Goal: Information Seeking & Learning: Learn about a topic

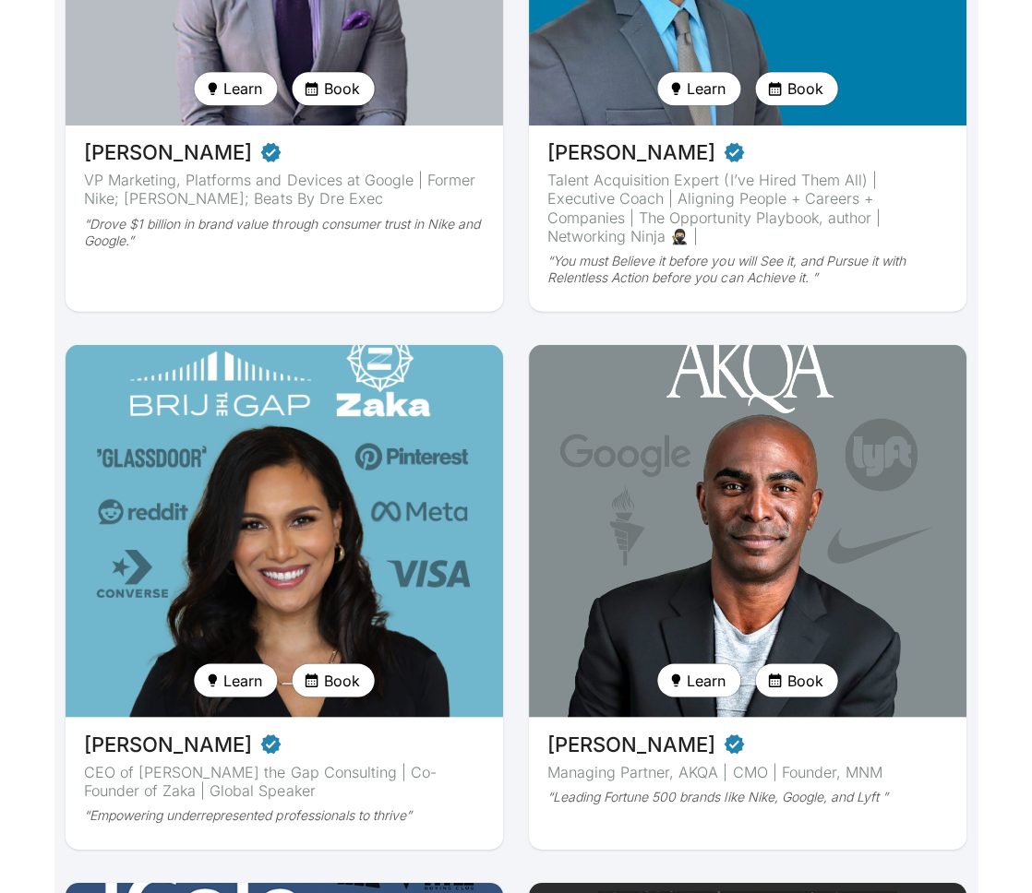
scroll to position [384, 0]
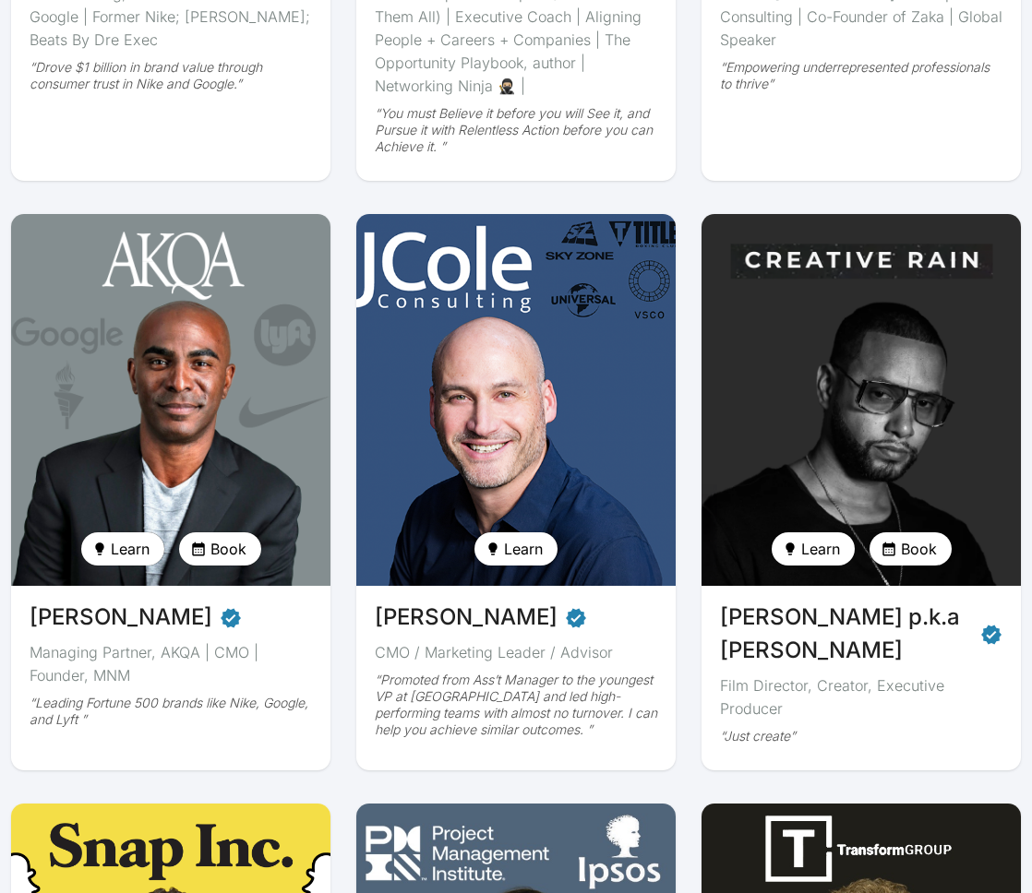
scroll to position [663, 0]
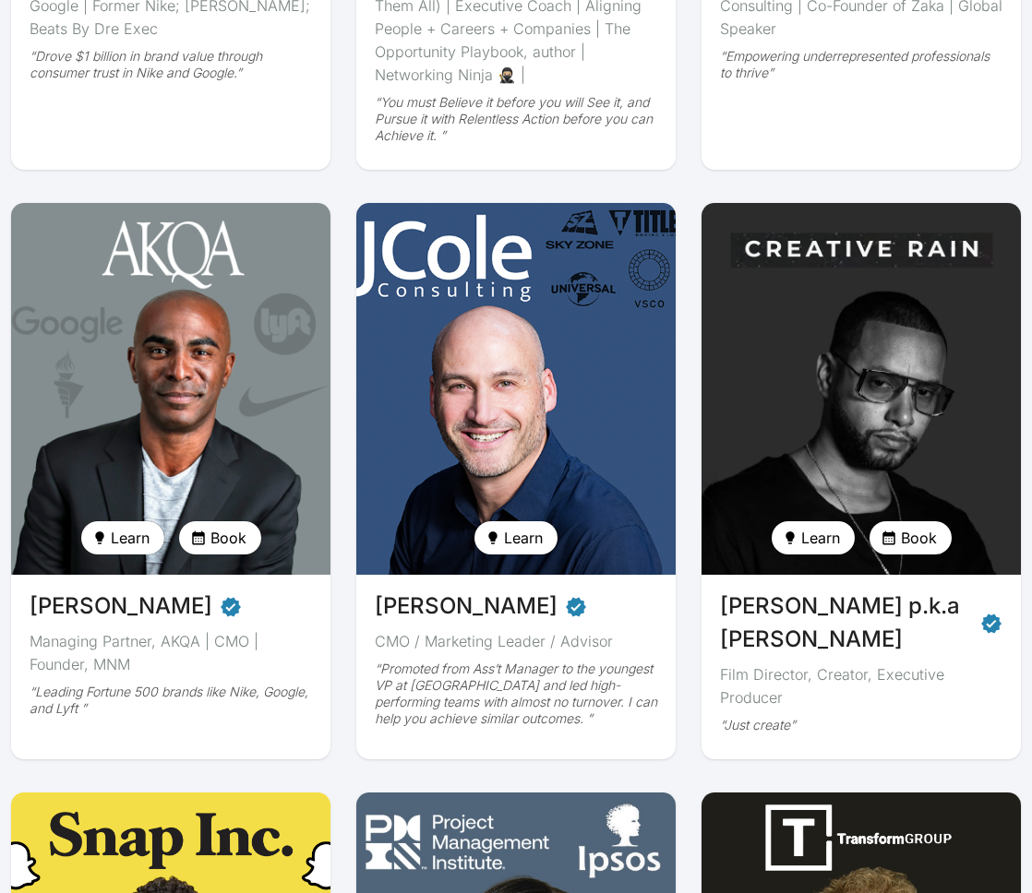
click at [933, 399] on img at bounding box center [861, 389] width 329 height 383
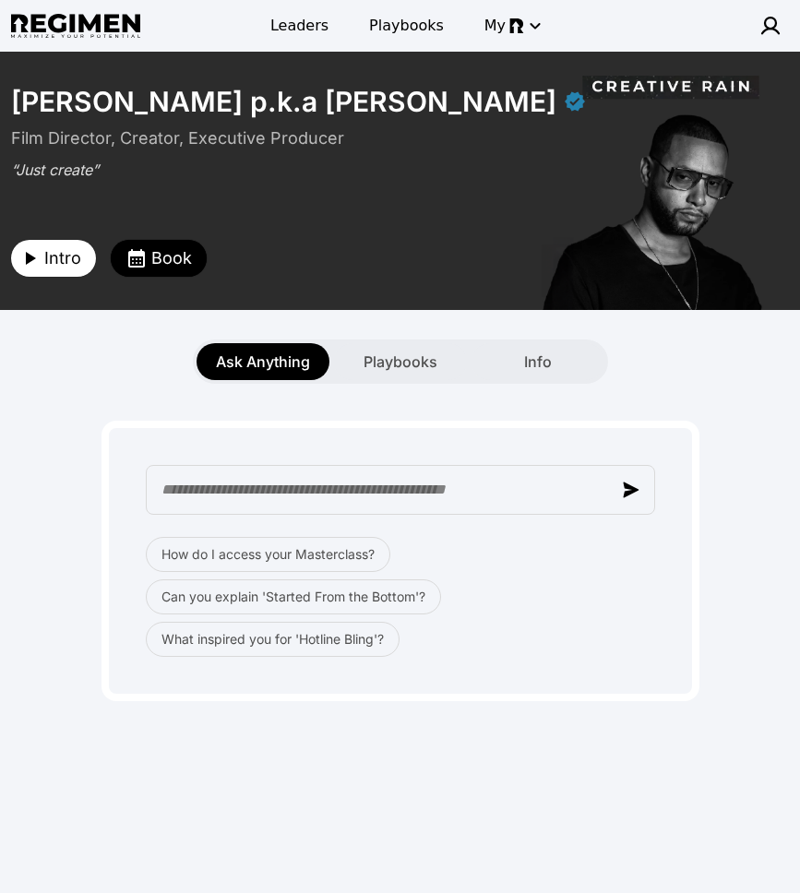
click at [508, 445] on div "How do I access your Masterclass? Can you explain 'Started From the Bottom'? Wh…" at bounding box center [401, 561] width 598 height 281
click at [356, 358] on div "Playbooks" at bounding box center [400, 361] width 133 height 37
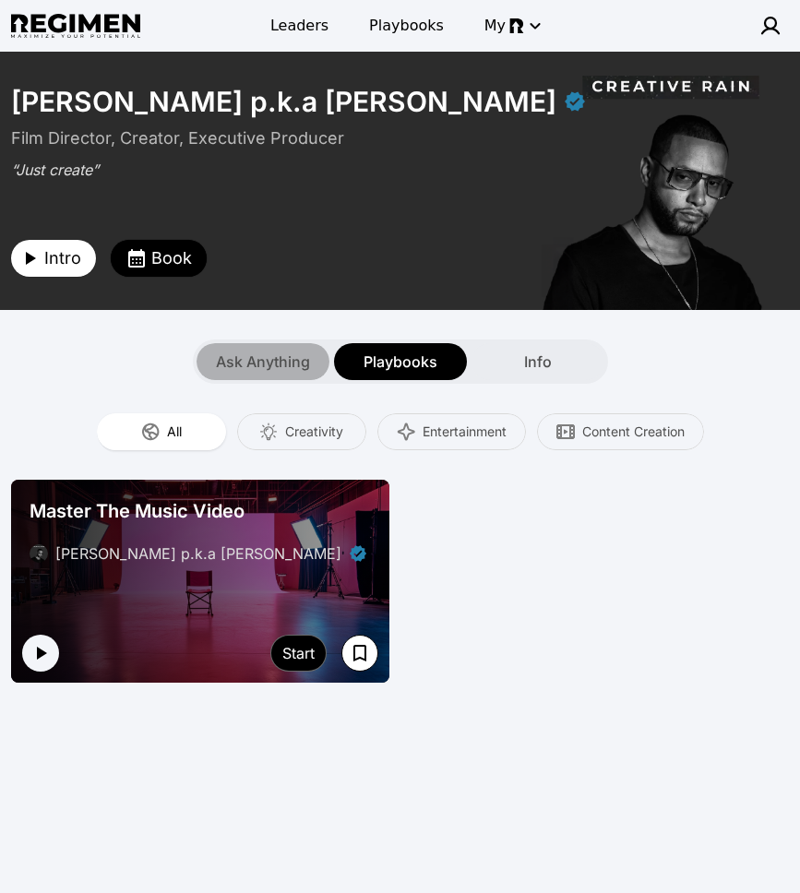
click at [276, 353] on span "Ask Anything" at bounding box center [263, 362] width 94 height 22
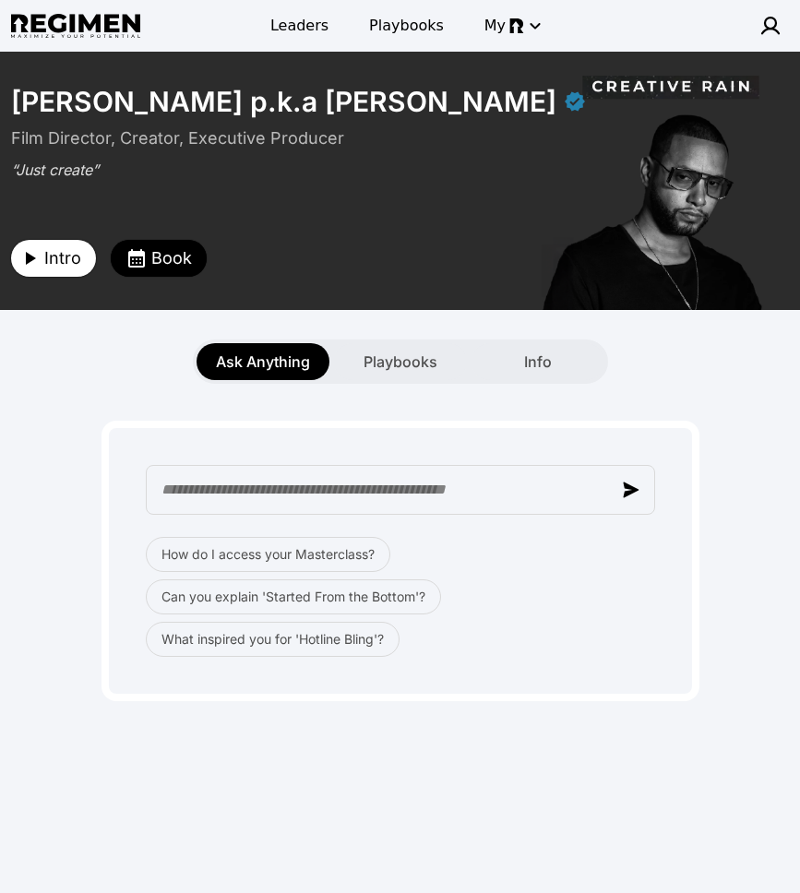
click at [60, 260] on span "Intro" at bounding box center [62, 258] width 37 height 26
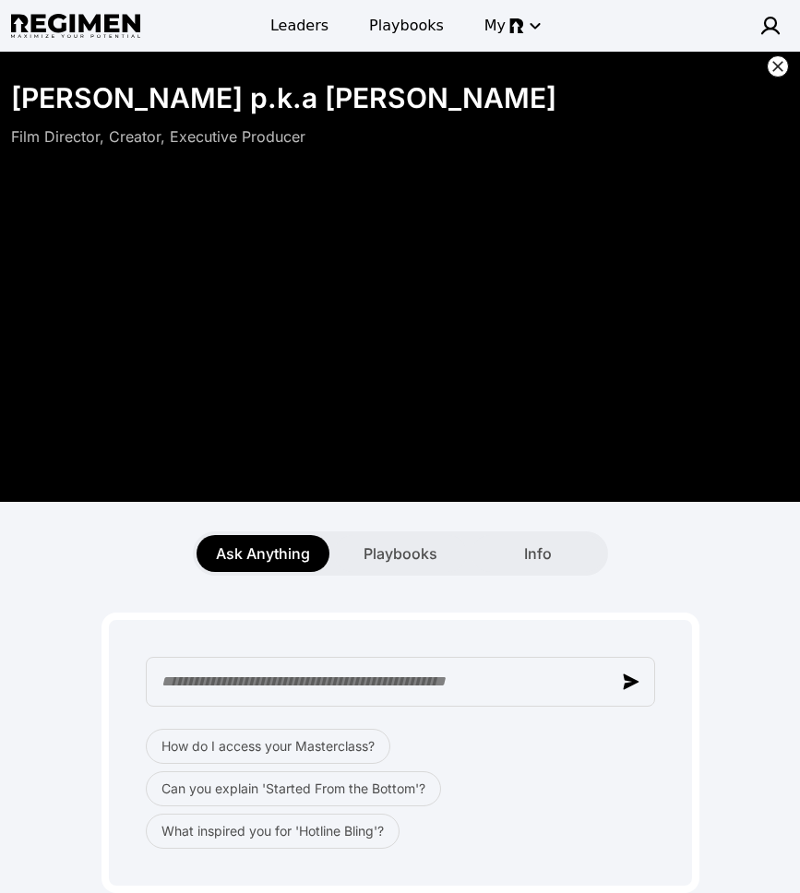
click at [773, 67] on icon at bounding box center [778, 66] width 18 height 18
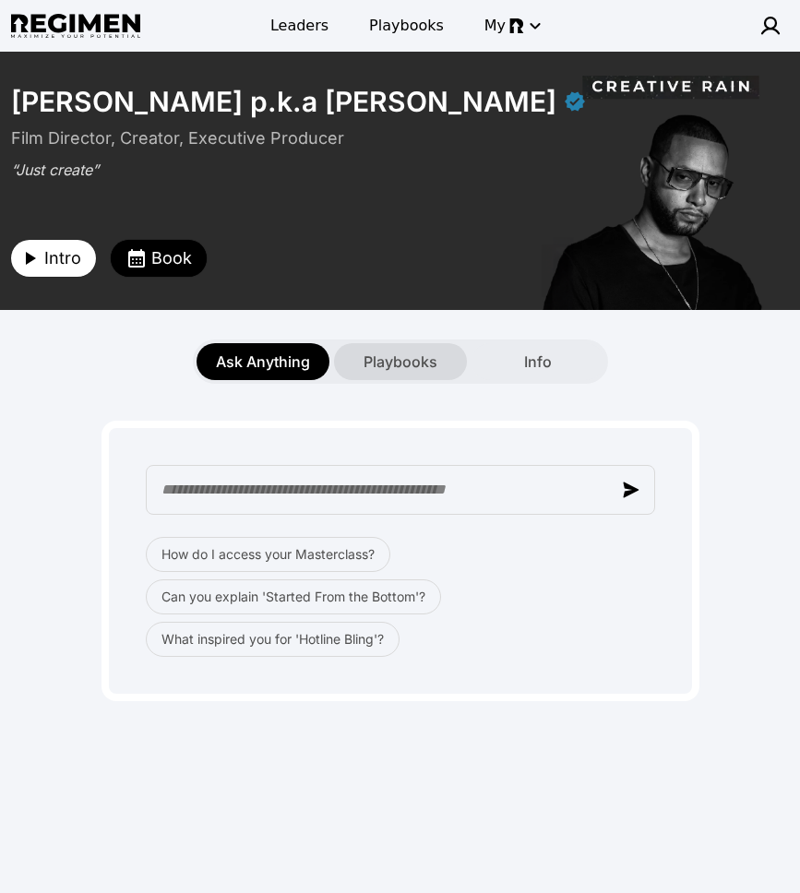
click at [397, 364] on span "Playbooks" at bounding box center [401, 362] width 74 height 22
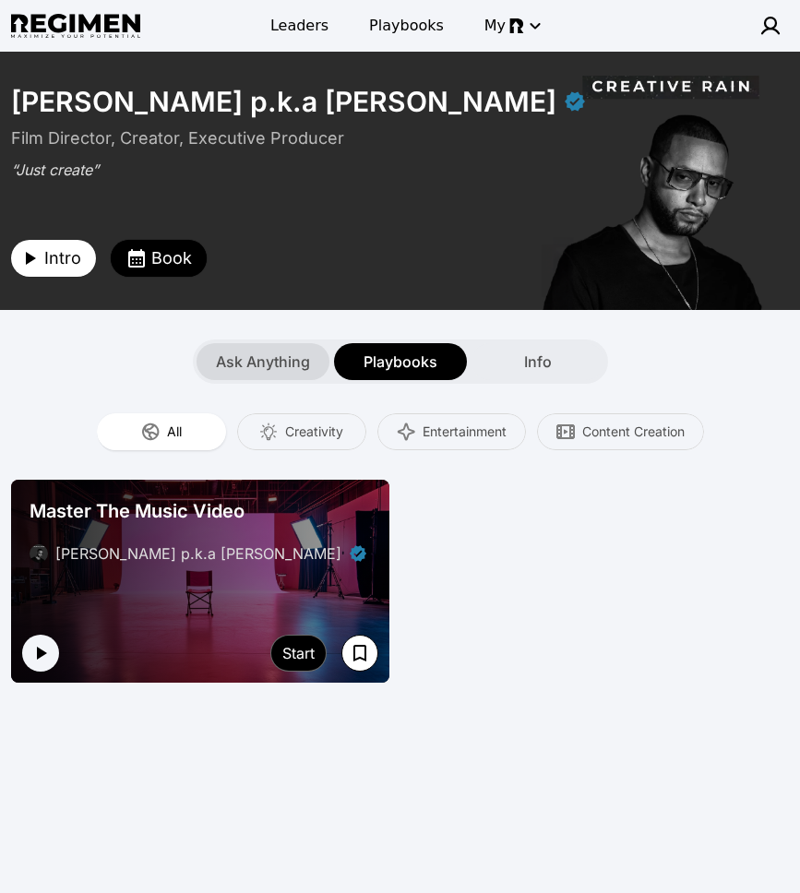
click at [278, 355] on span "Ask Anything" at bounding box center [263, 362] width 94 height 22
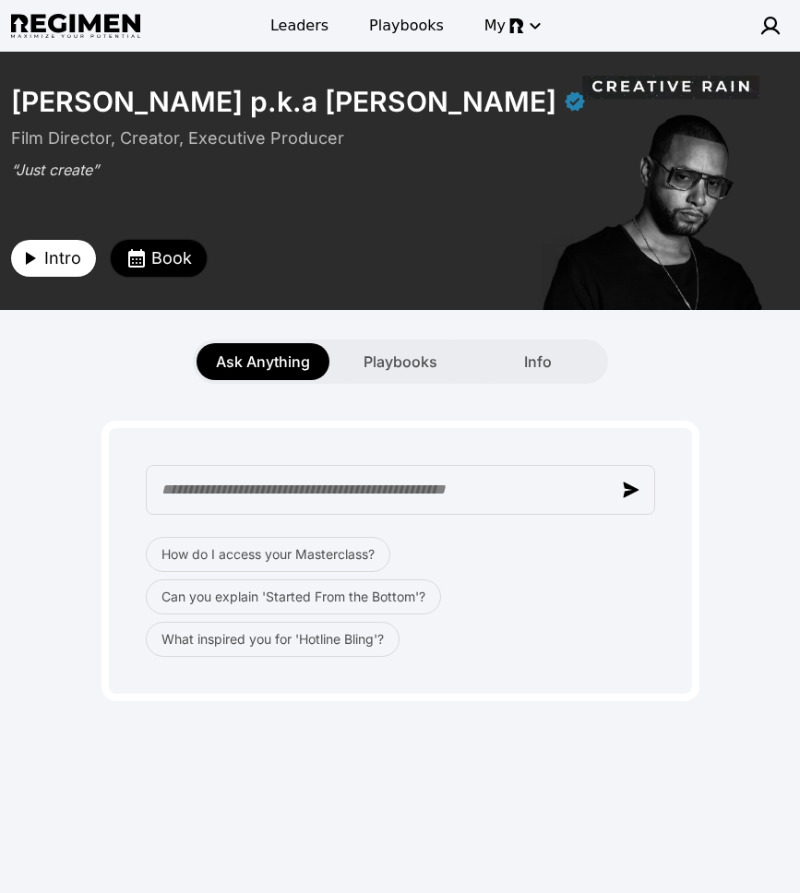
click at [155, 261] on span "Book" at bounding box center [171, 258] width 41 height 26
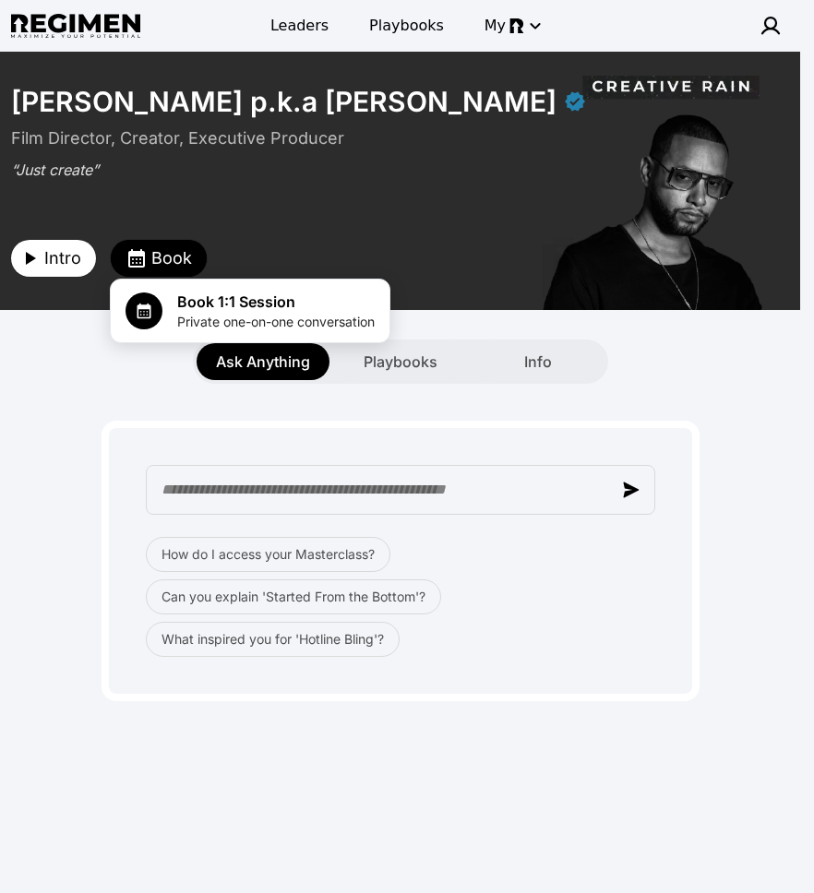
drag, startPoint x: 610, startPoint y: 374, endPoint x: 631, endPoint y: 370, distance: 21.5
click at [611, 373] on div at bounding box center [407, 446] width 814 height 893
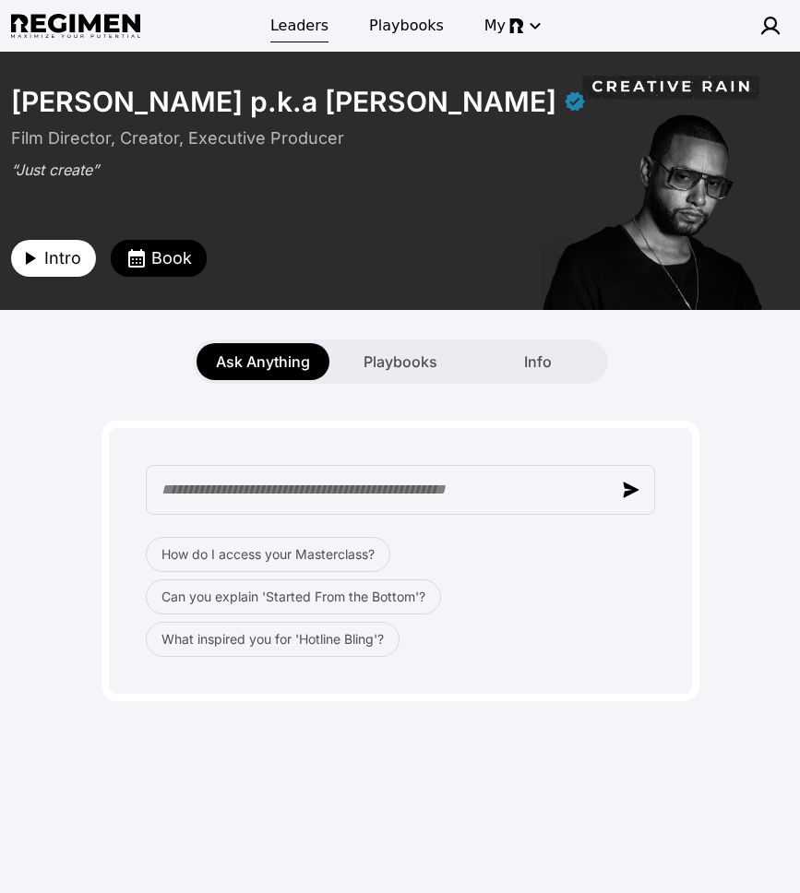
click at [301, 28] on span "Leaders" at bounding box center [299, 26] width 58 height 22
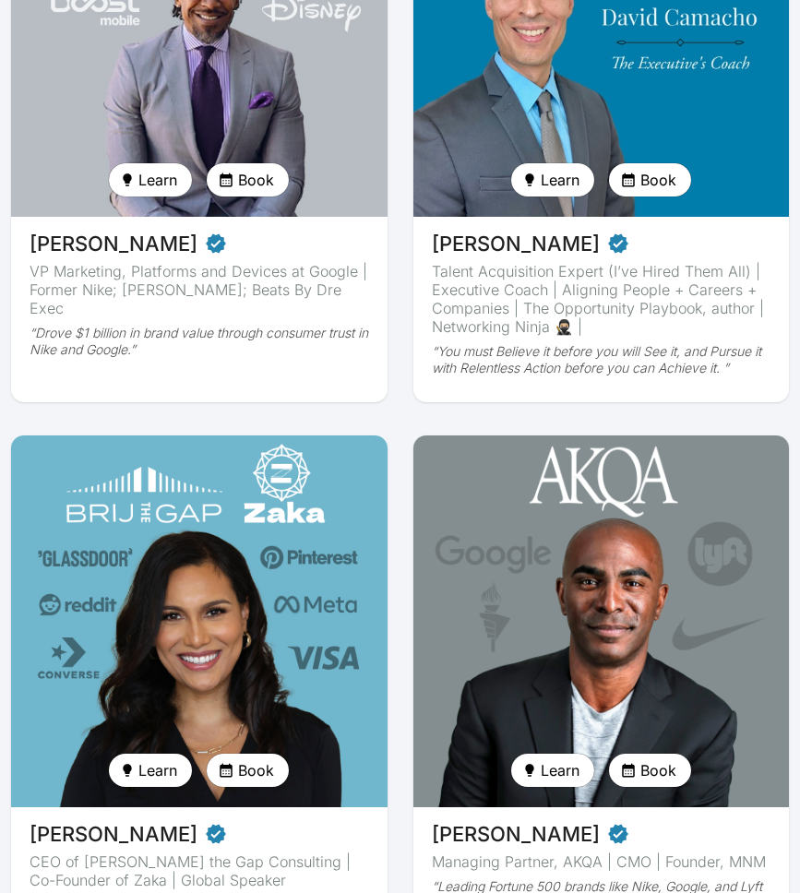
scroll to position [911, 0]
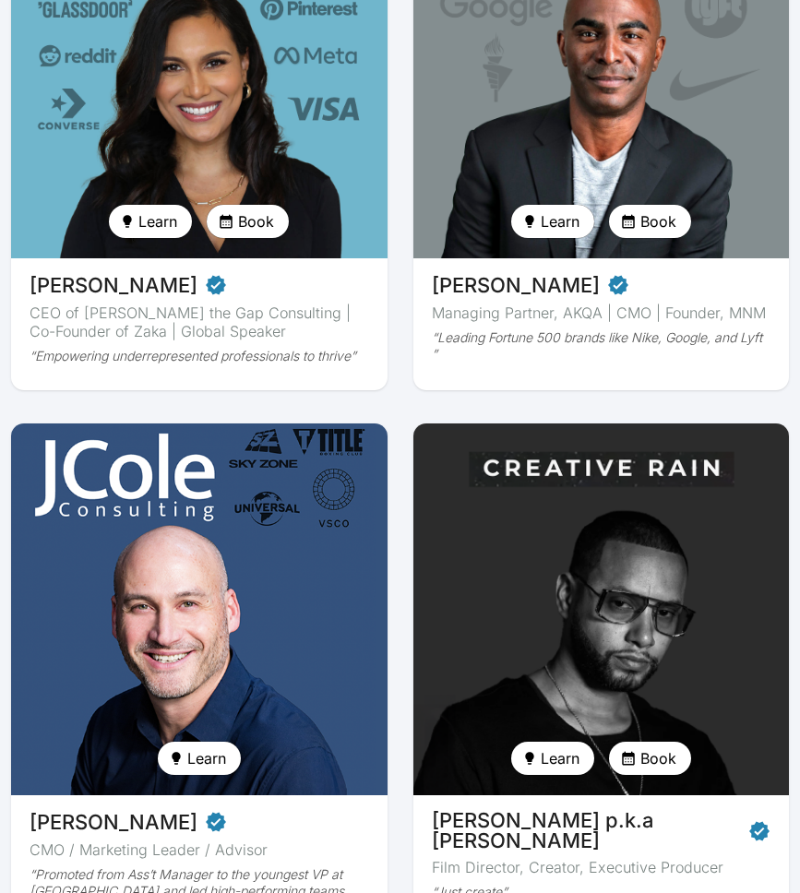
click at [600, 673] on img at bounding box center [601, 609] width 388 height 383
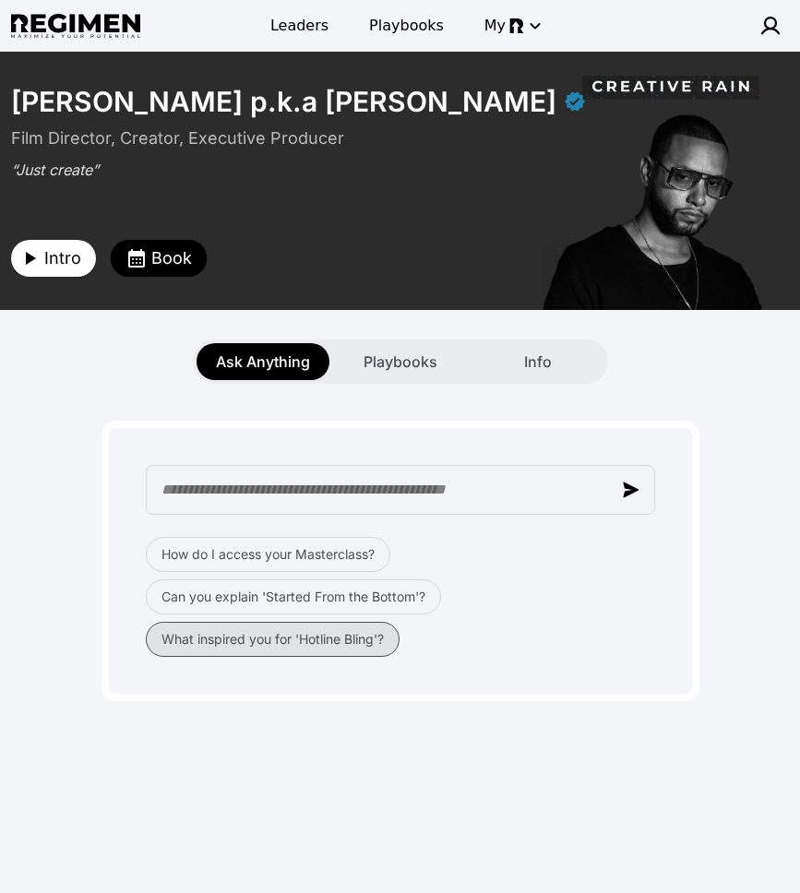
click at [281, 642] on button "What inspired you for 'Hotline Bling'?" at bounding box center [273, 639] width 254 height 35
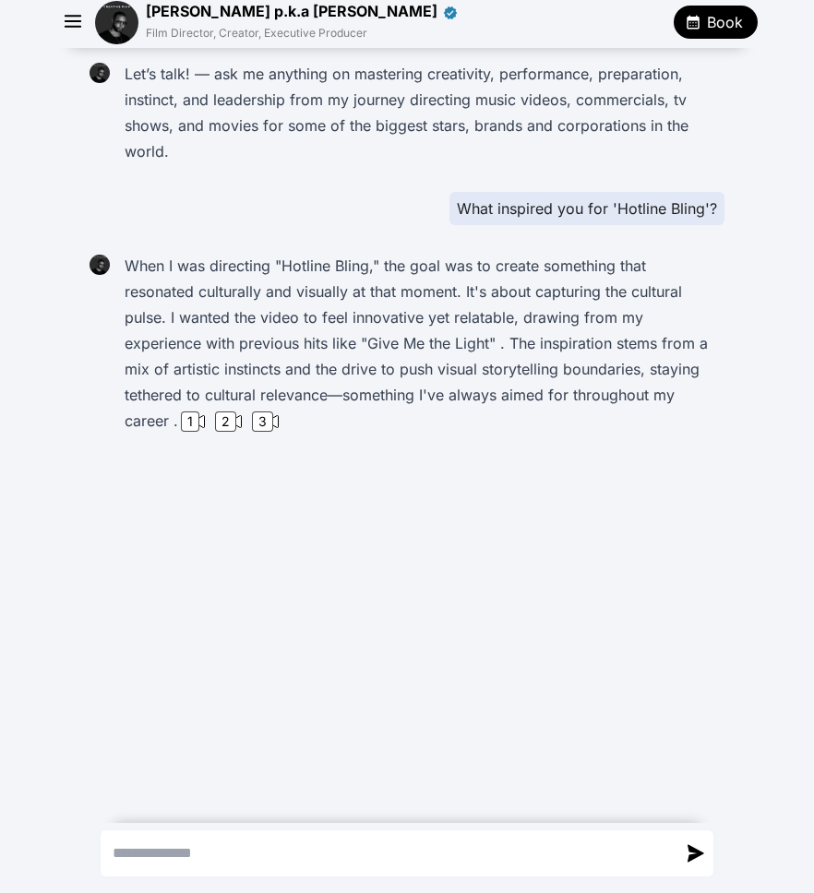
click at [508, 560] on div "Let’s talk! — ask me anything on mastering creativity, performance, preparation…" at bounding box center [407, 432] width 814 height 768
click at [199, 424] on div "1" at bounding box center [190, 422] width 18 height 20
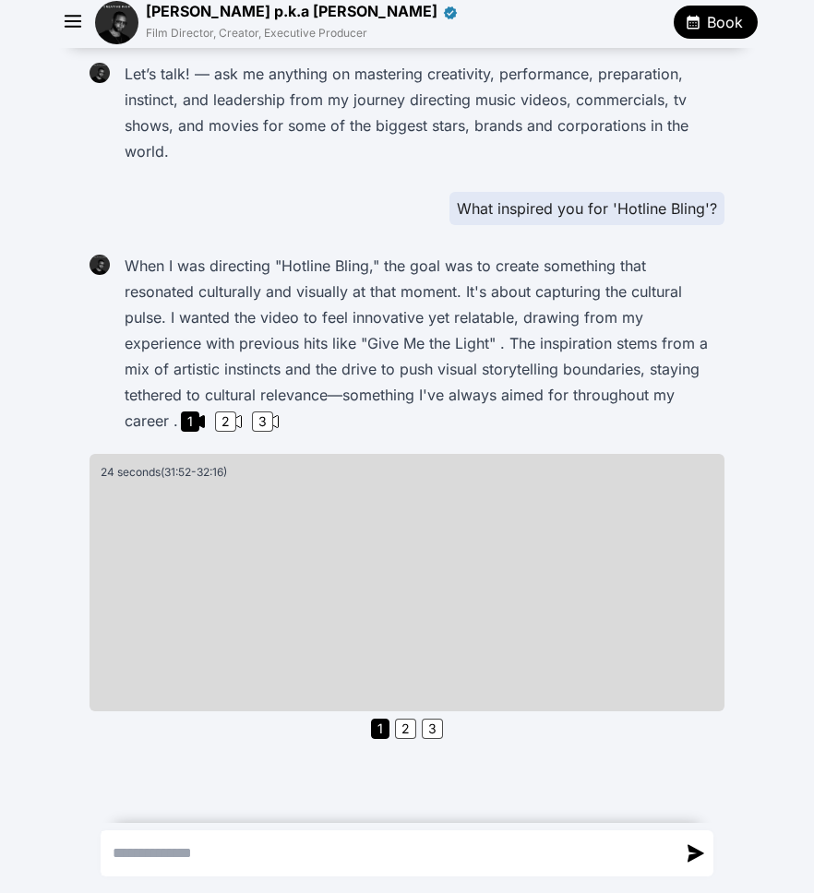
click at [117, 34] on img at bounding box center [116, 22] width 43 height 43
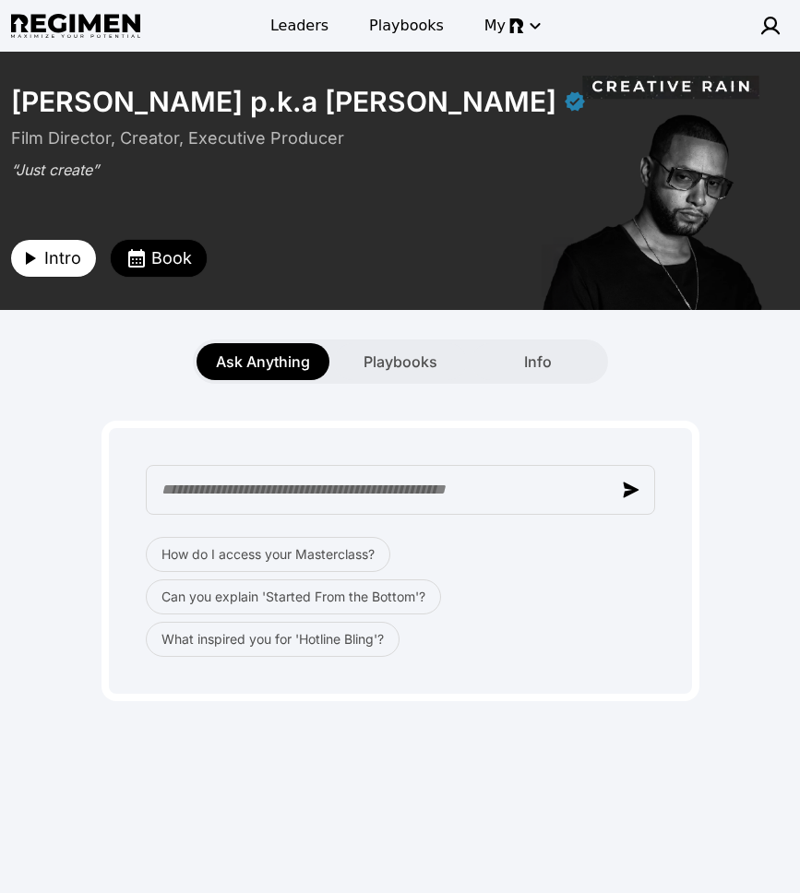
click at [115, 332] on div "Ask Anything Playbooks Info" at bounding box center [400, 347] width 800 height 74
click at [62, 262] on span "Intro" at bounding box center [62, 258] width 37 height 26
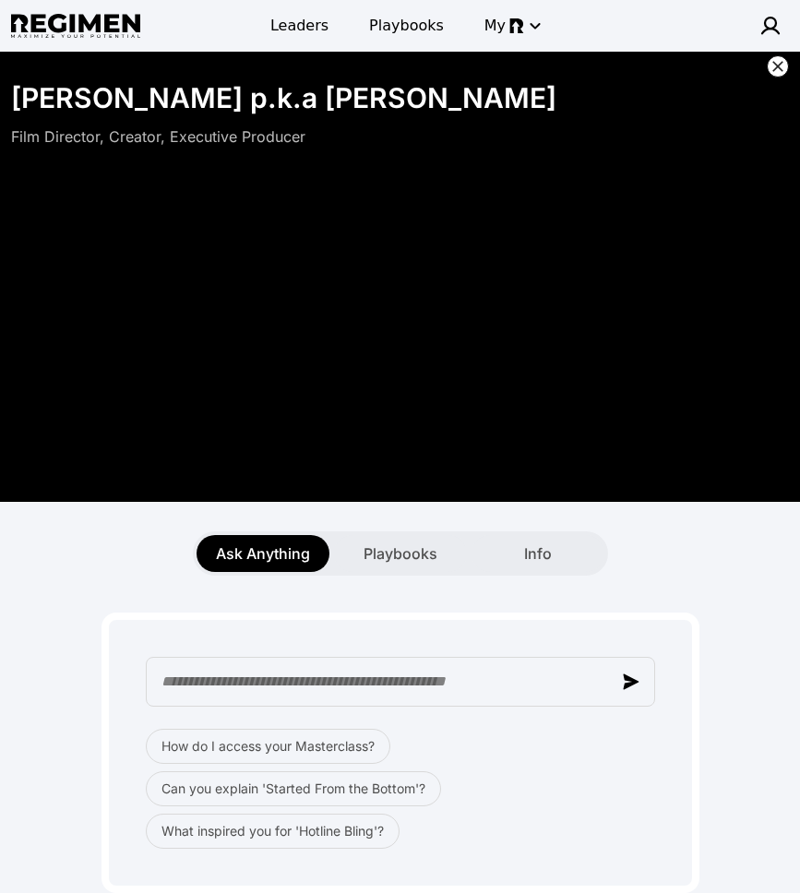
click at [739, 560] on div "Ask Anything Playbooks Info" at bounding box center [400, 554] width 800 height 44
click at [700, 562] on div "Ask Anything Playbooks Info" at bounding box center [400, 554] width 800 height 44
click at [775, 65] on icon at bounding box center [777, 66] width 11 height 11
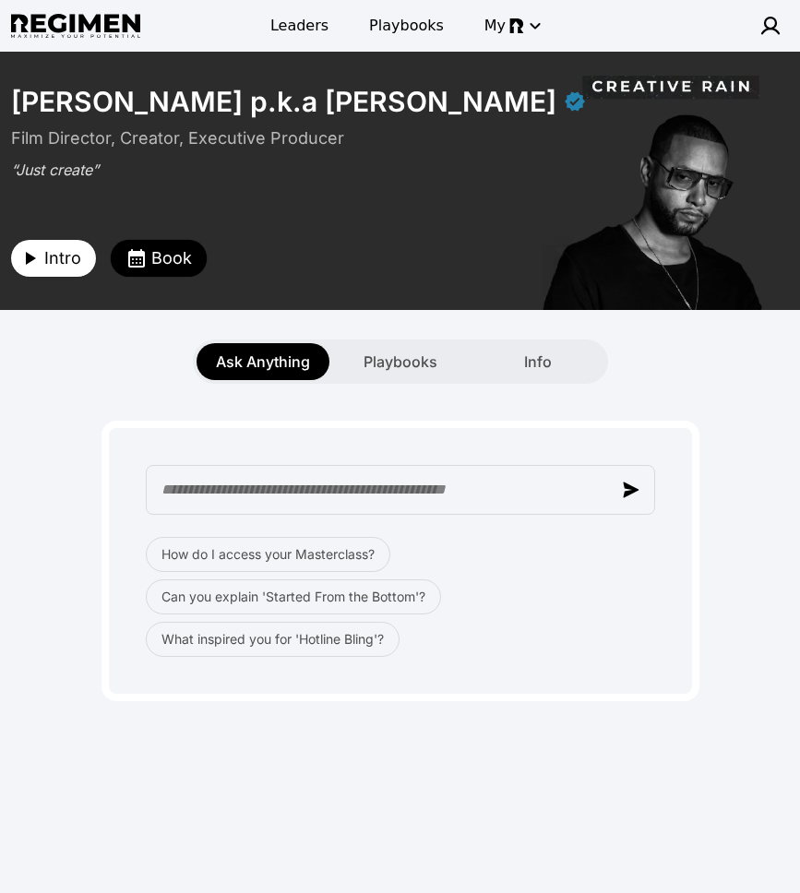
click at [45, 232] on div "Intro Book" at bounding box center [266, 232] width 510 height 89
click at [50, 257] on span "Intro" at bounding box center [62, 258] width 37 height 26
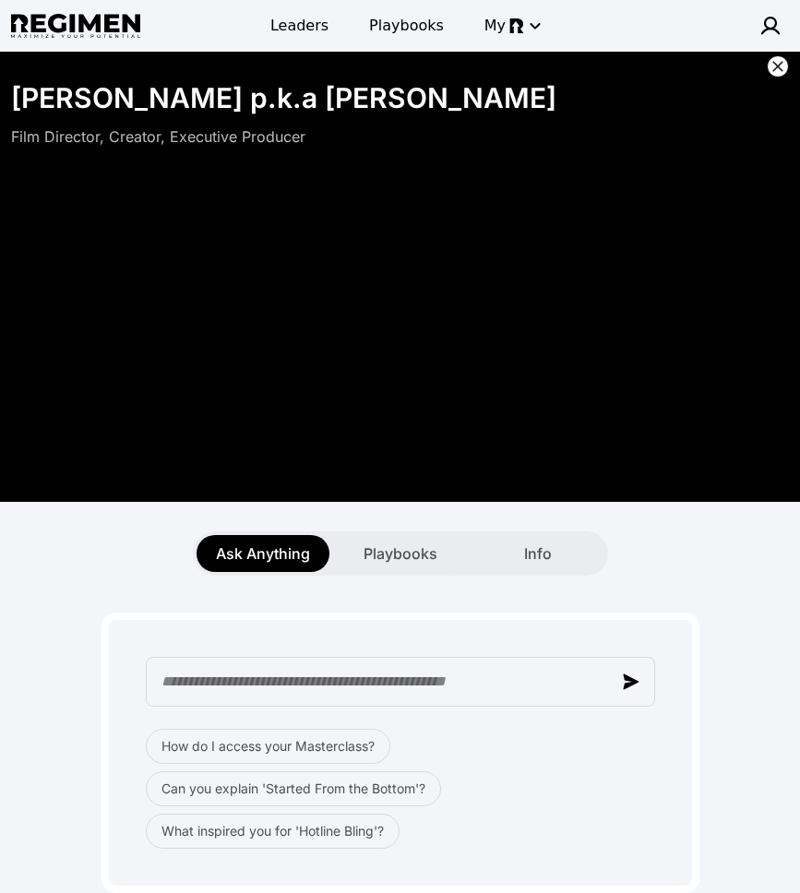
click at [772, 66] on icon at bounding box center [778, 66] width 18 height 18
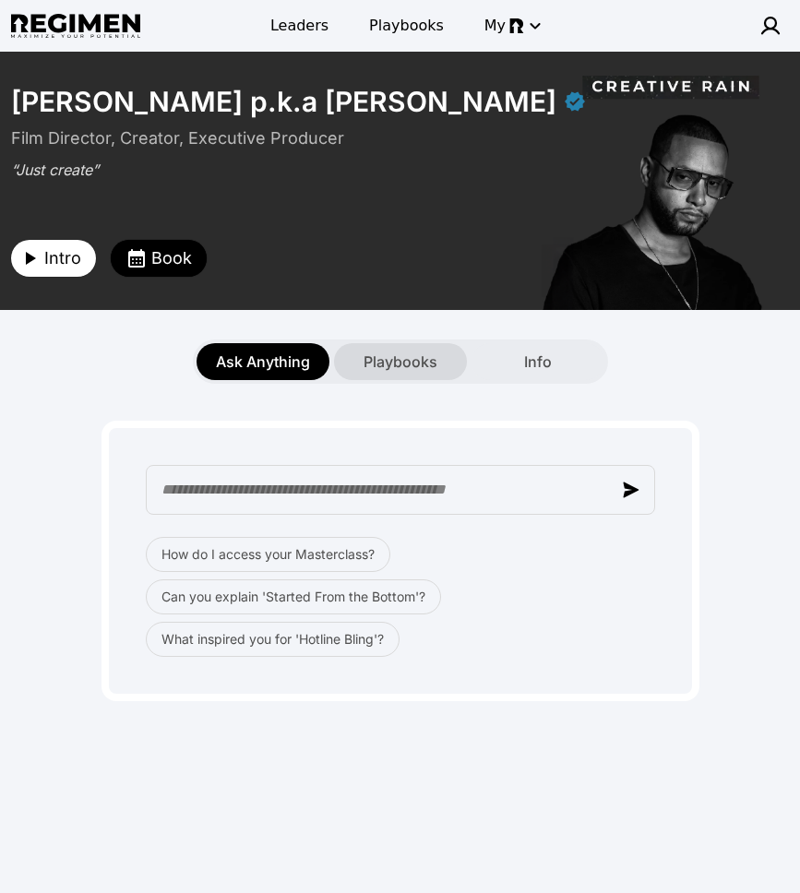
click at [425, 370] on span "Playbooks" at bounding box center [401, 362] width 74 height 22
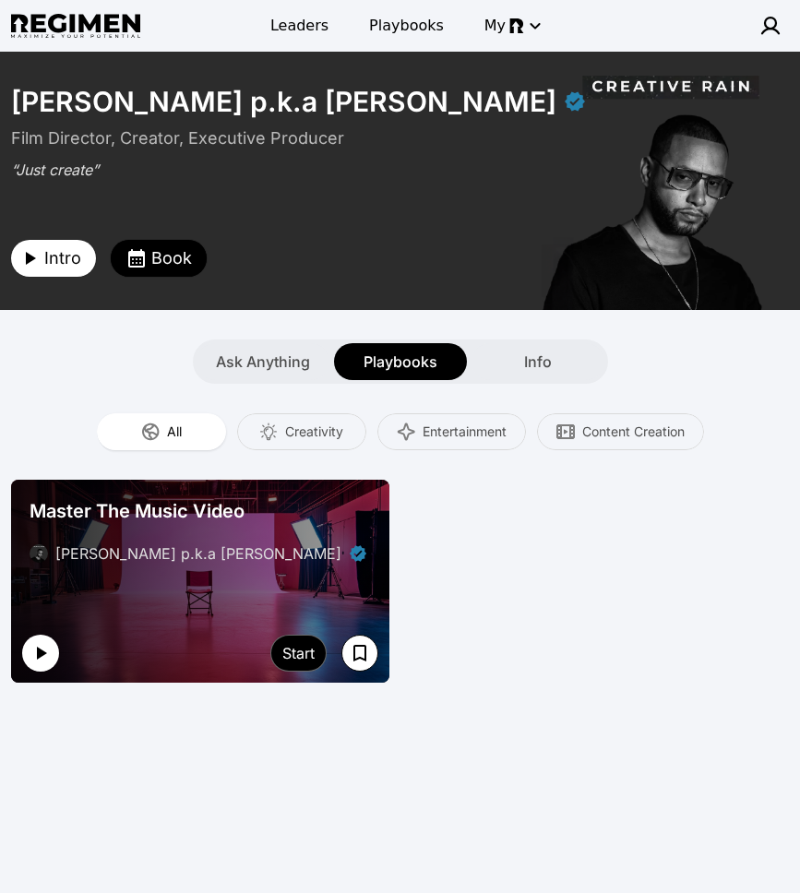
click at [53, 662] on button "button" at bounding box center [40, 653] width 37 height 37
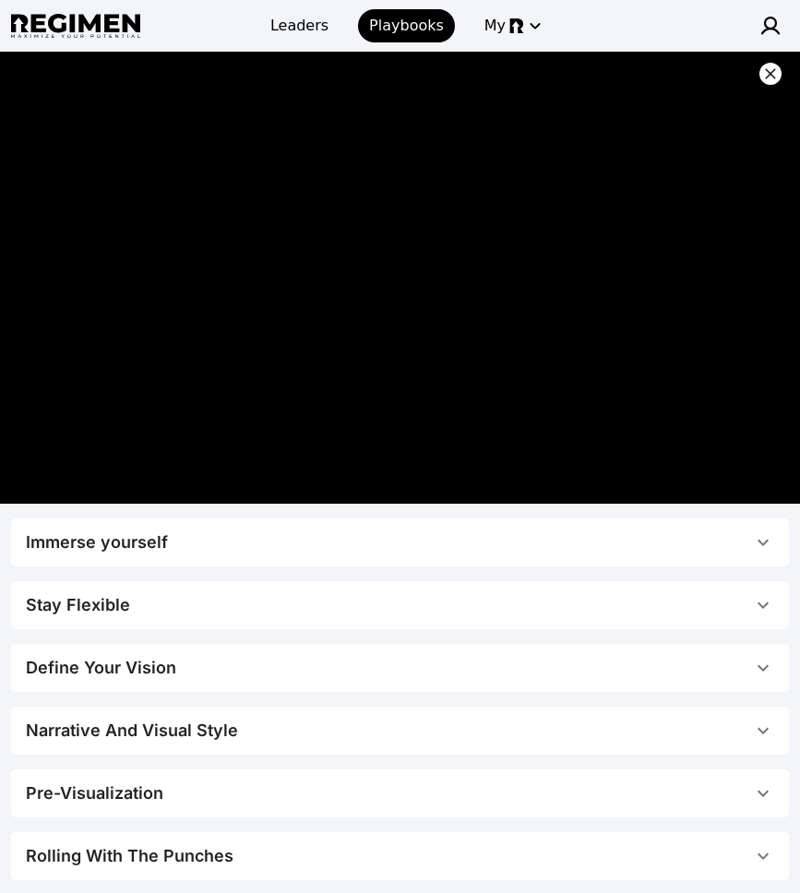
click at [767, 83] on div at bounding box center [771, 74] width 22 height 22
click at [771, 74] on icon at bounding box center [770, 73] width 11 height 11
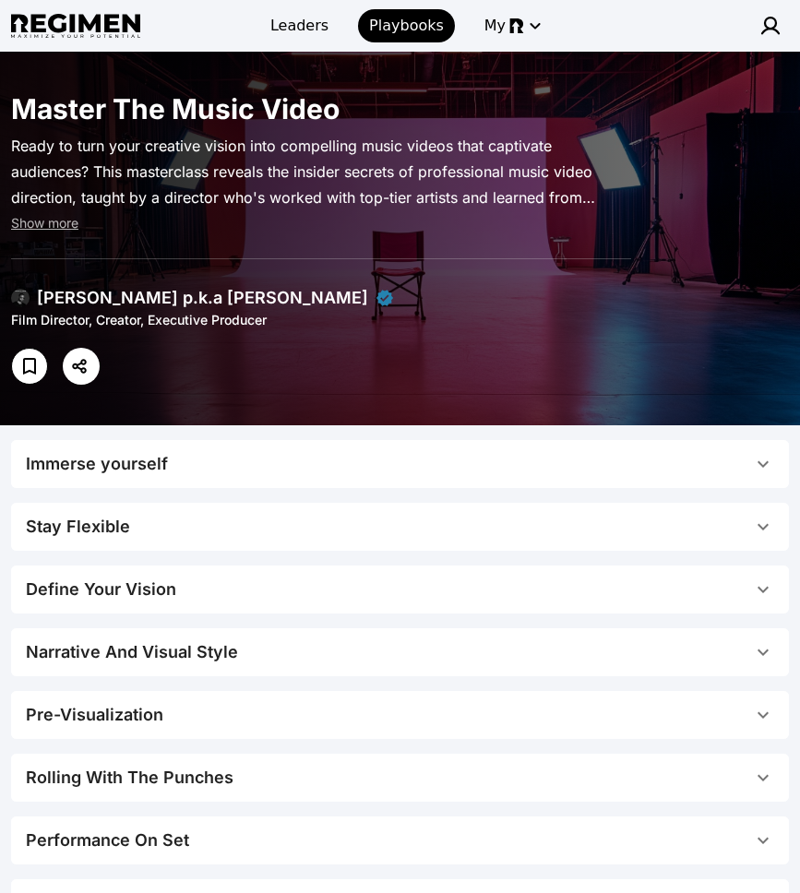
click at [75, 290] on div "[PERSON_NAME] p.k.a [PERSON_NAME]" at bounding box center [202, 298] width 331 height 26
